Goal: Information Seeking & Learning: Learn about a topic

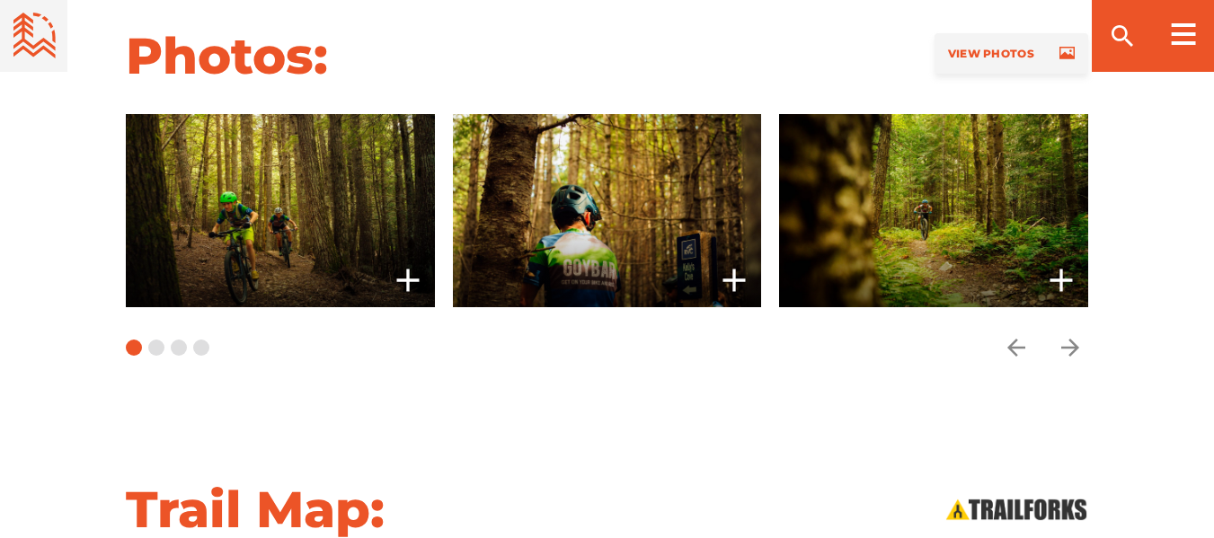
scroll to position [1521, 0]
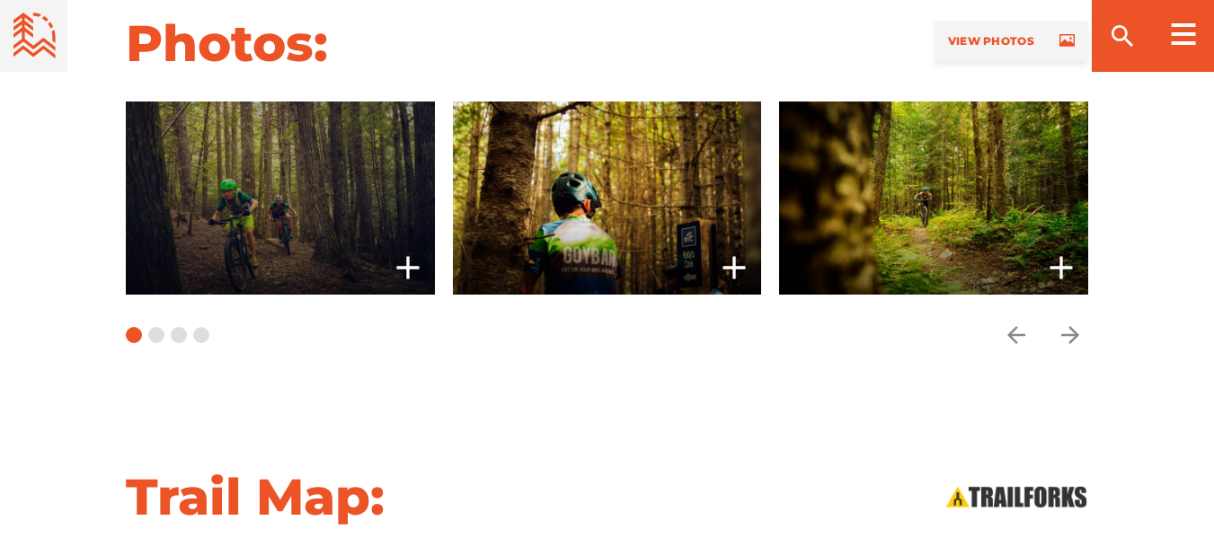
click at [239, 218] on span at bounding box center [280, 198] width 309 height 193
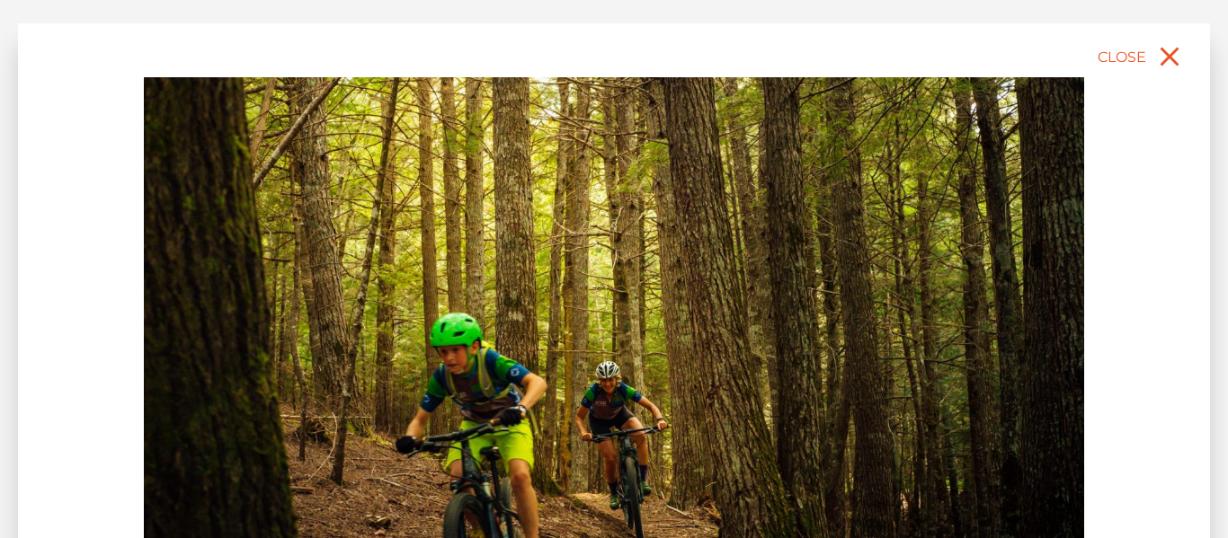
drag, startPoint x: 1176, startPoint y: 170, endPoint x: 1180, endPoint y: 252, distance: 81.9
click at [1180, 252] on div "slide 2 of 10" at bounding box center [614, 415] width 1192 height 785
drag, startPoint x: 1227, startPoint y: 162, endPoint x: 1218, endPoint y: 147, distance: 17.0
click at [1213, 147] on div "slide 2 of 10" at bounding box center [614, 269] width 1228 height 538
click at [1113, 433] on div "slide 2 of 10" at bounding box center [614, 415] width 1192 height 785
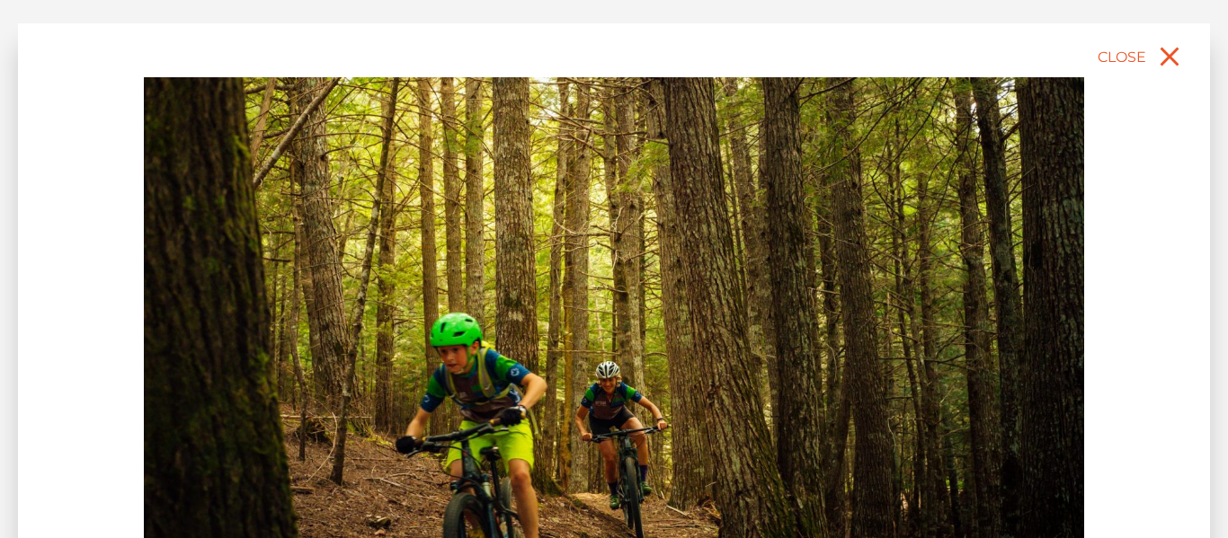
drag, startPoint x: 949, startPoint y: 433, endPoint x: 929, endPoint y: 200, distance: 234.5
click at [929, 200] on img at bounding box center [614, 371] width 940 height 588
click at [952, 303] on img at bounding box center [614, 371] width 940 height 588
click at [1168, 56] on icon "close" at bounding box center [1169, 57] width 19 height 19
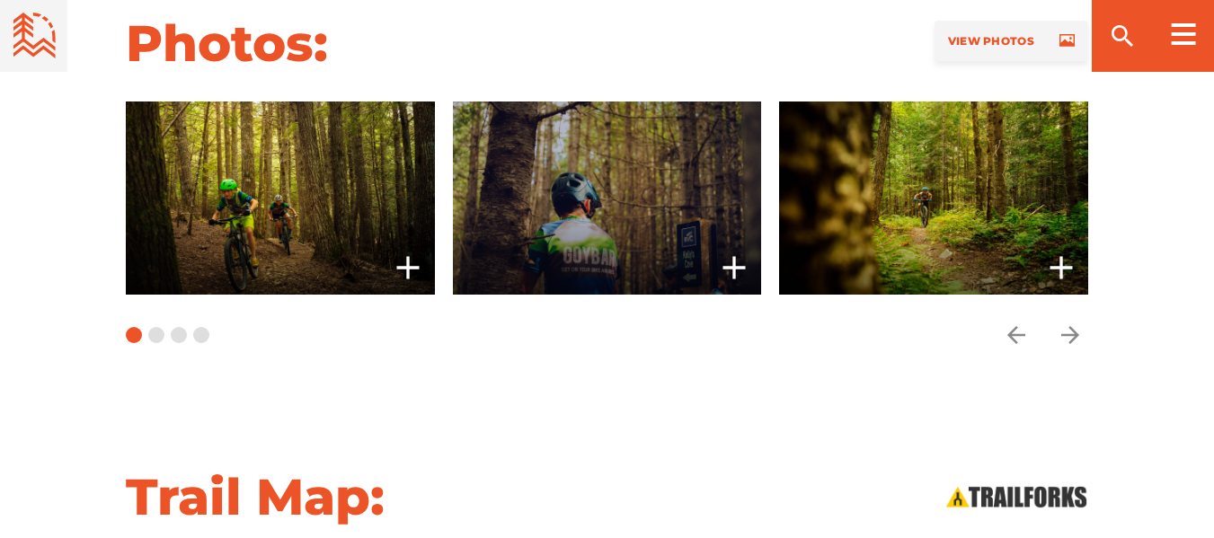
click at [690, 238] on span at bounding box center [607, 198] width 309 height 193
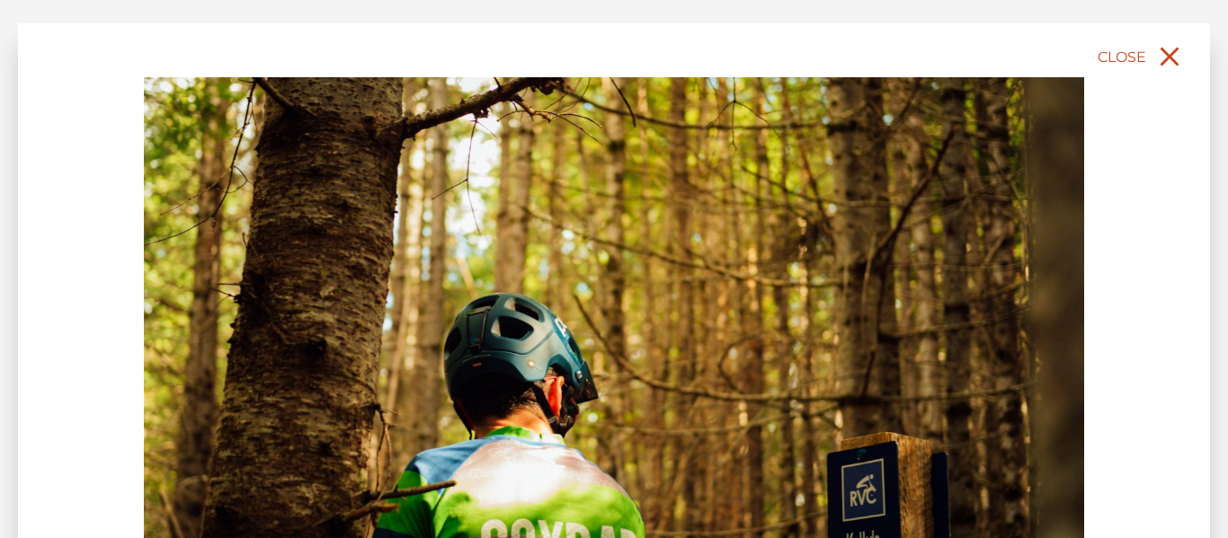
click at [1169, 52] on icon "close" at bounding box center [1169, 56] width 32 height 32
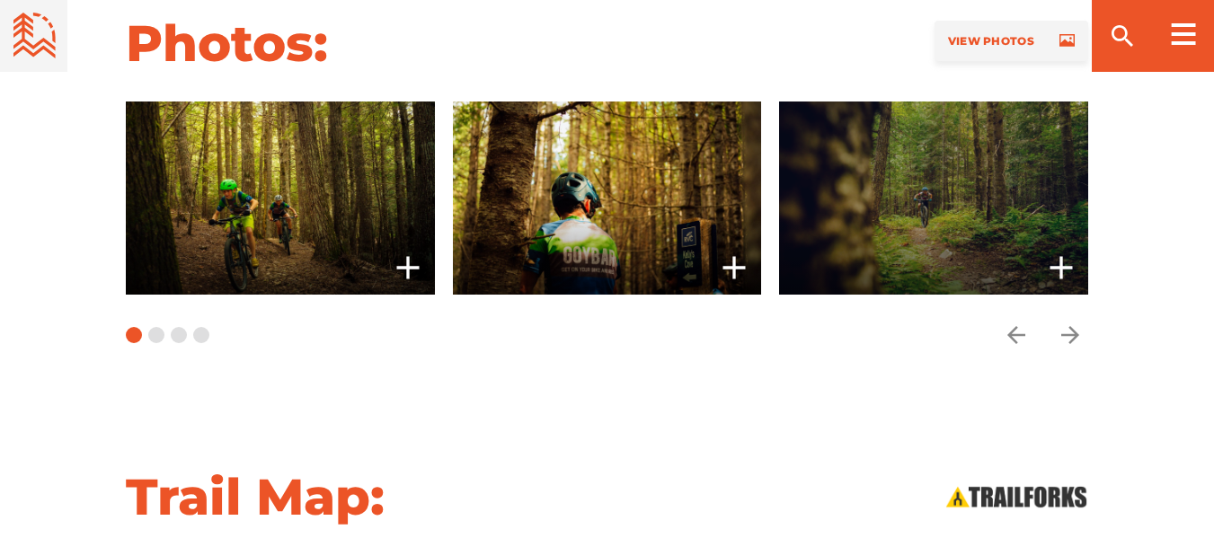
click at [985, 203] on span at bounding box center [933, 198] width 309 height 193
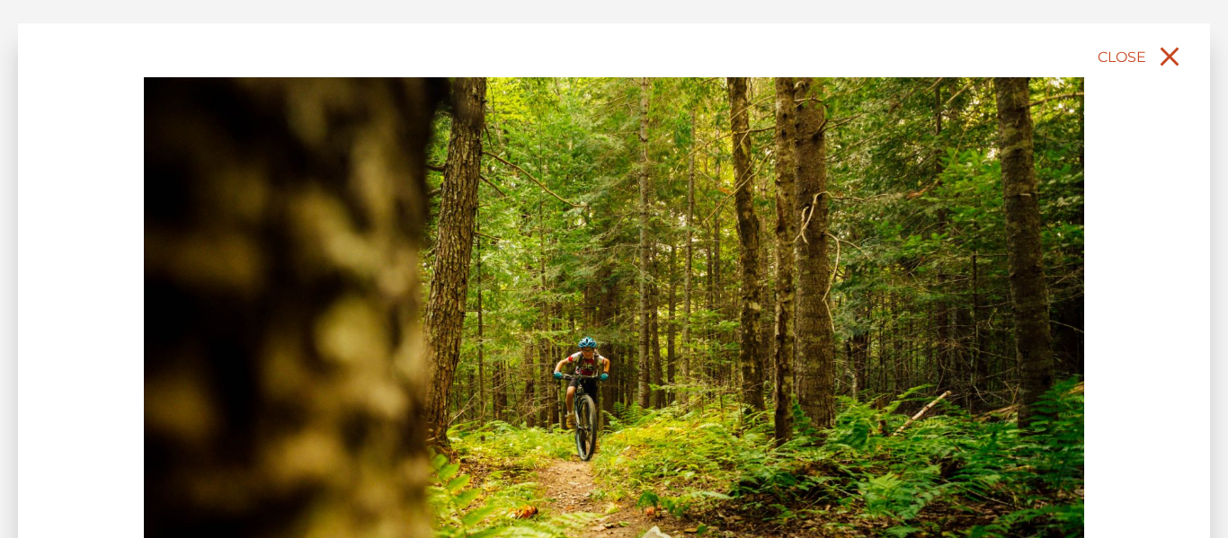
click at [1169, 55] on icon "close" at bounding box center [1169, 57] width 19 height 19
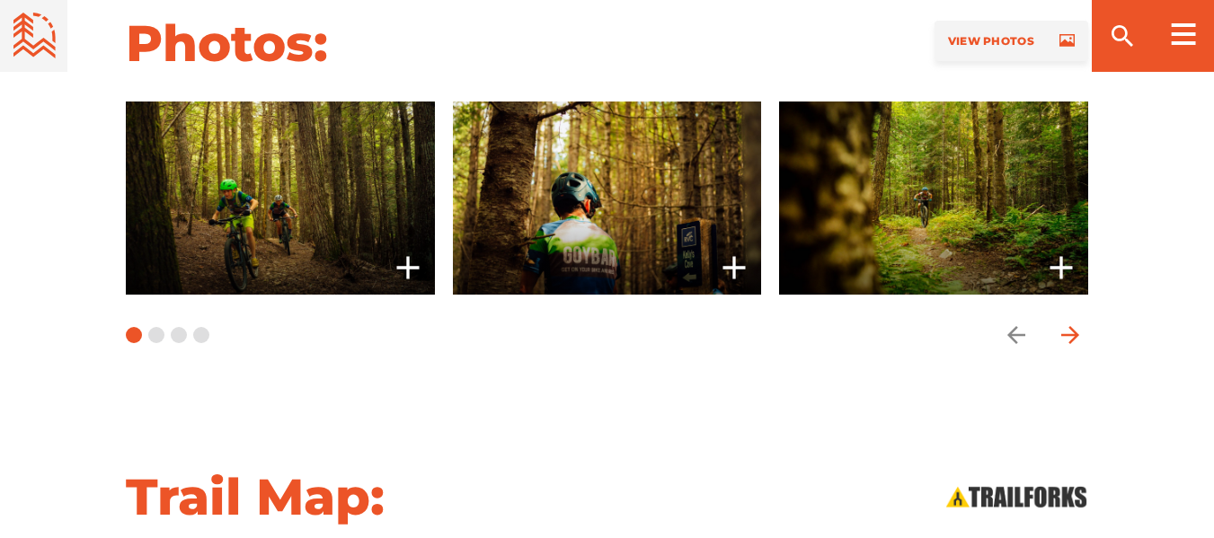
click at [1063, 338] on icon "arrow forward" at bounding box center [1070, 335] width 27 height 27
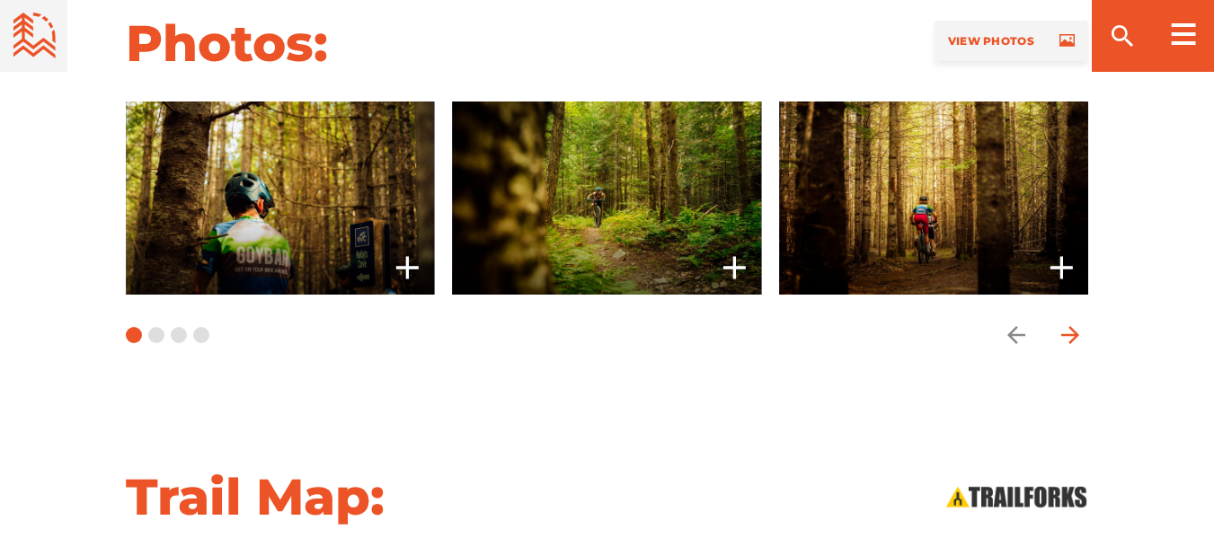
click at [1063, 338] on icon "arrow forward" at bounding box center [1070, 335] width 27 height 27
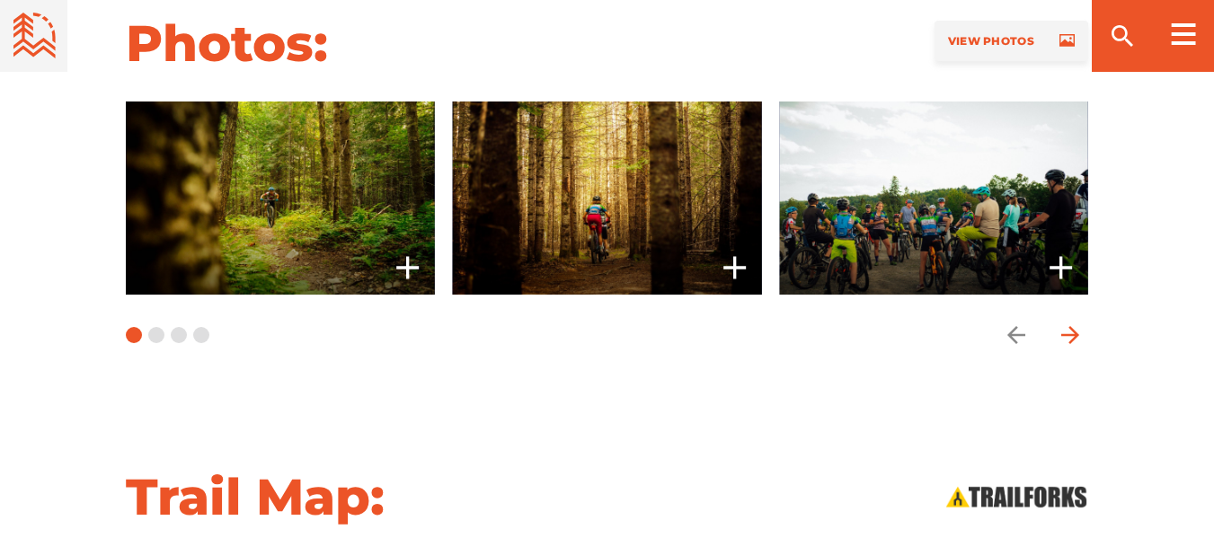
click at [1063, 338] on icon "arrow forward" at bounding box center [1070, 335] width 27 height 27
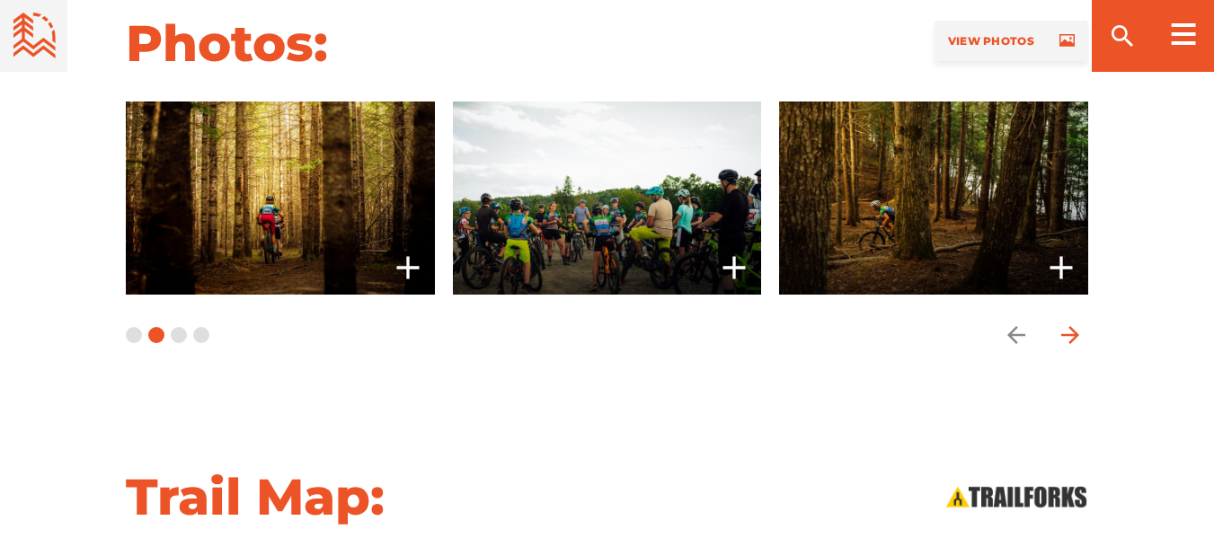
click at [1063, 338] on icon "arrow forward" at bounding box center [1070, 335] width 27 height 27
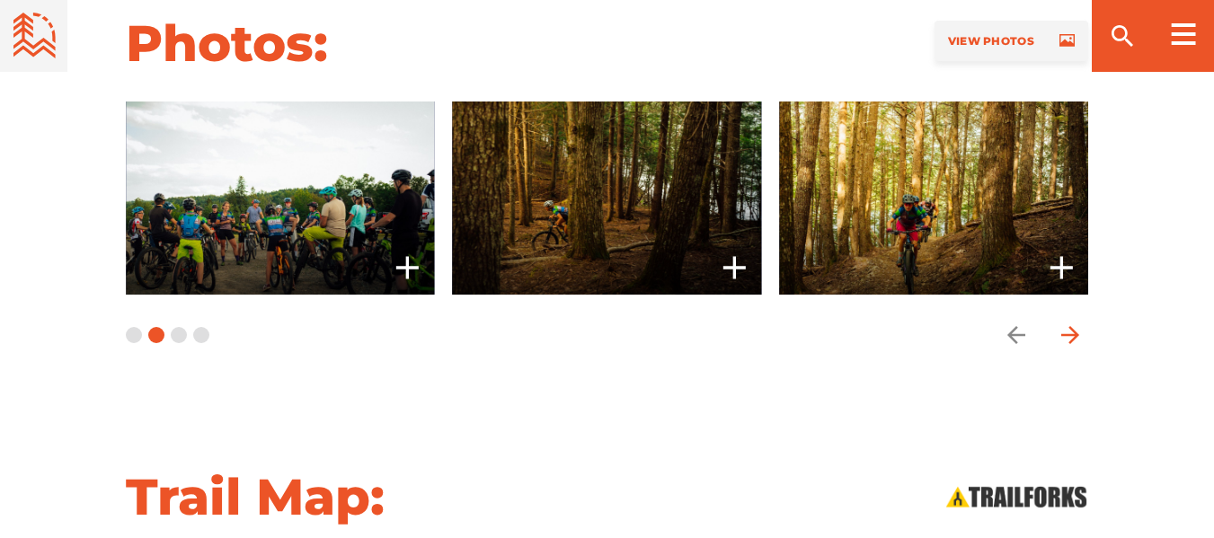
click at [1063, 338] on icon "arrow forward" at bounding box center [1070, 335] width 27 height 27
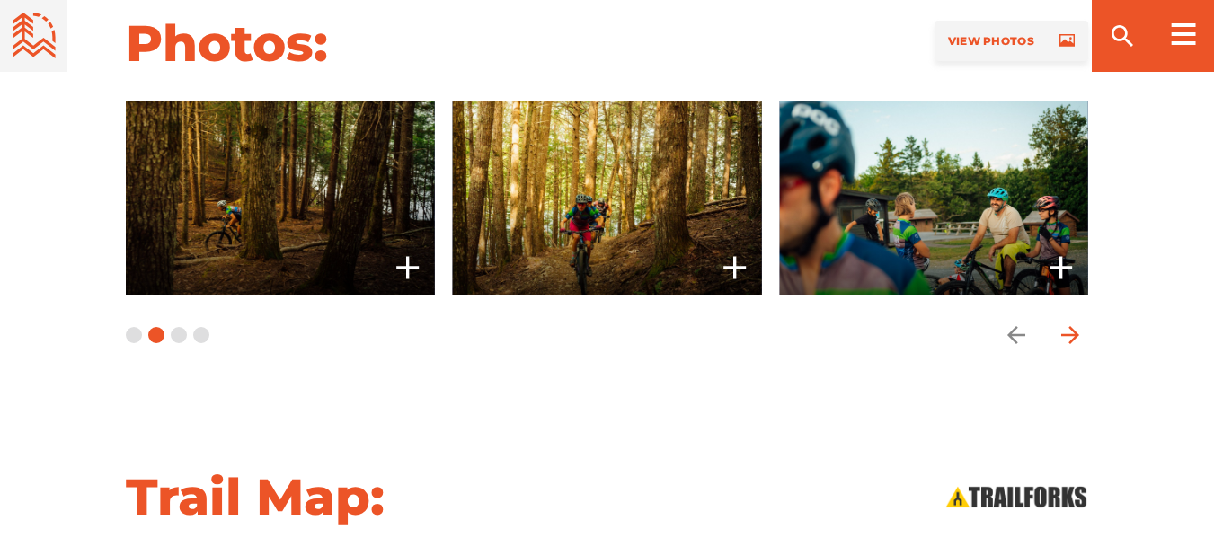
click at [1063, 338] on icon "arrow forward" at bounding box center [1070, 335] width 27 height 27
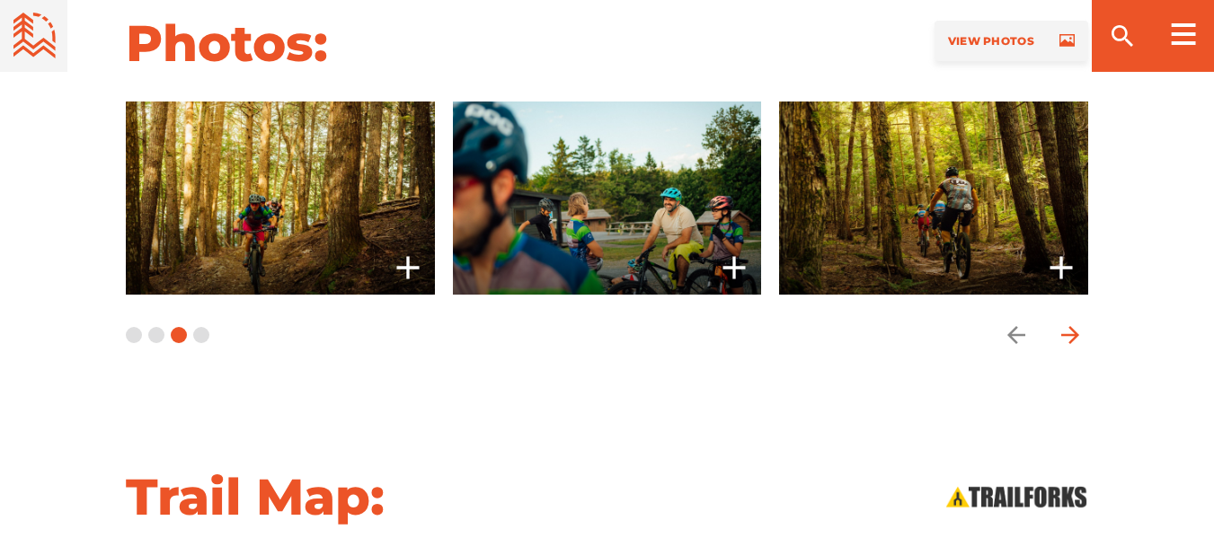
click at [1063, 338] on icon "arrow forward" at bounding box center [1070, 335] width 27 height 27
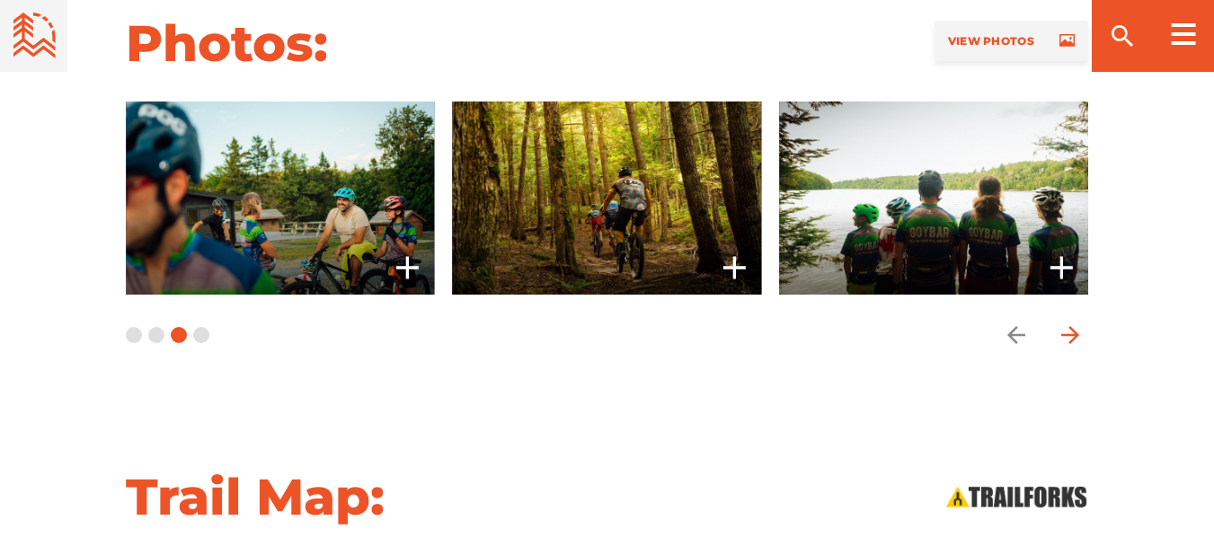
click at [1063, 338] on icon "arrow forward" at bounding box center [1070, 335] width 27 height 27
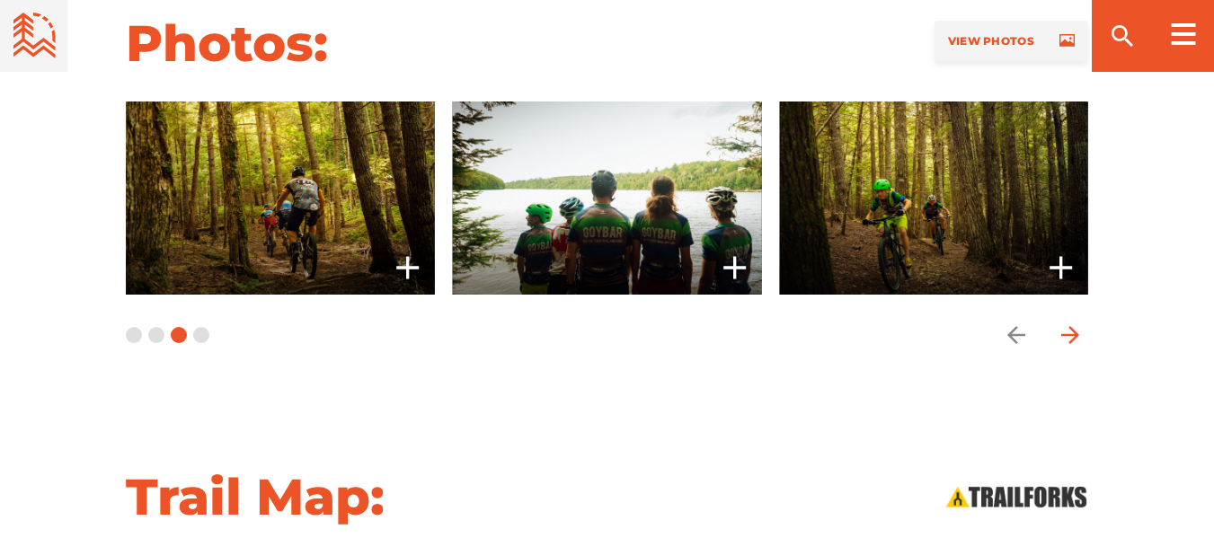
click at [1063, 338] on icon "arrow forward" at bounding box center [1070, 335] width 27 height 27
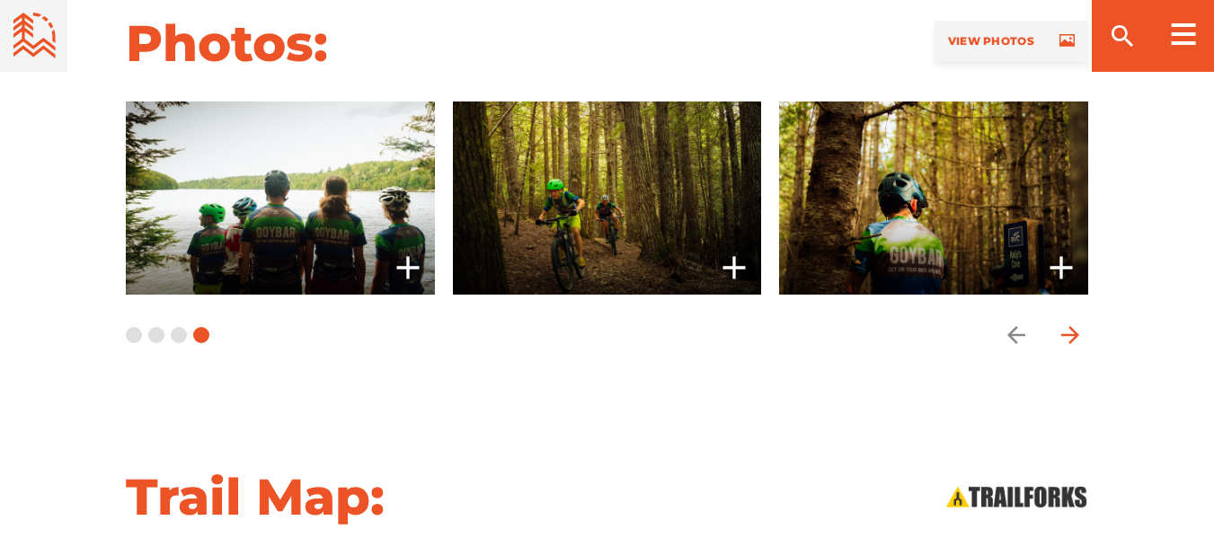
click at [1063, 338] on icon "arrow forward" at bounding box center [1070, 335] width 27 height 27
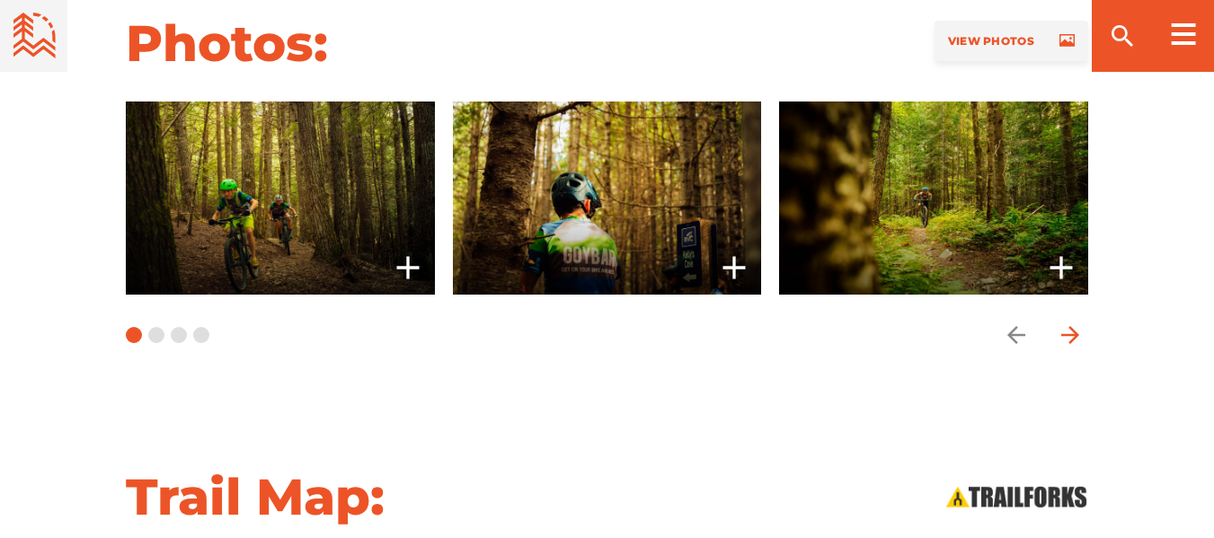
click at [1063, 338] on icon "arrow forward" at bounding box center [1070, 335] width 27 height 27
